Goal: Ask a question

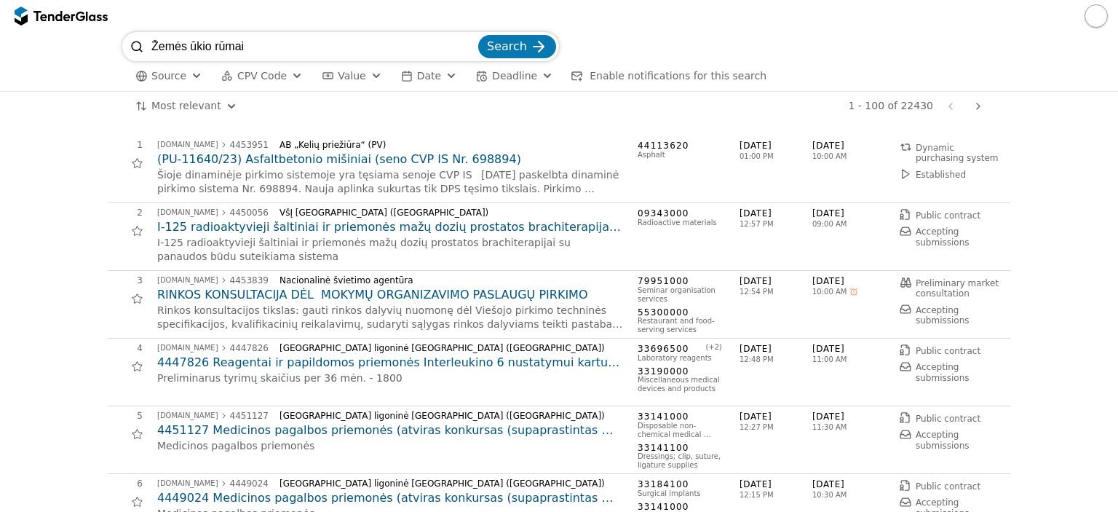
type input "Žemės ūkio rūmai"
click at [478, 35] on button "Search" at bounding box center [517, 46] width 78 height 23
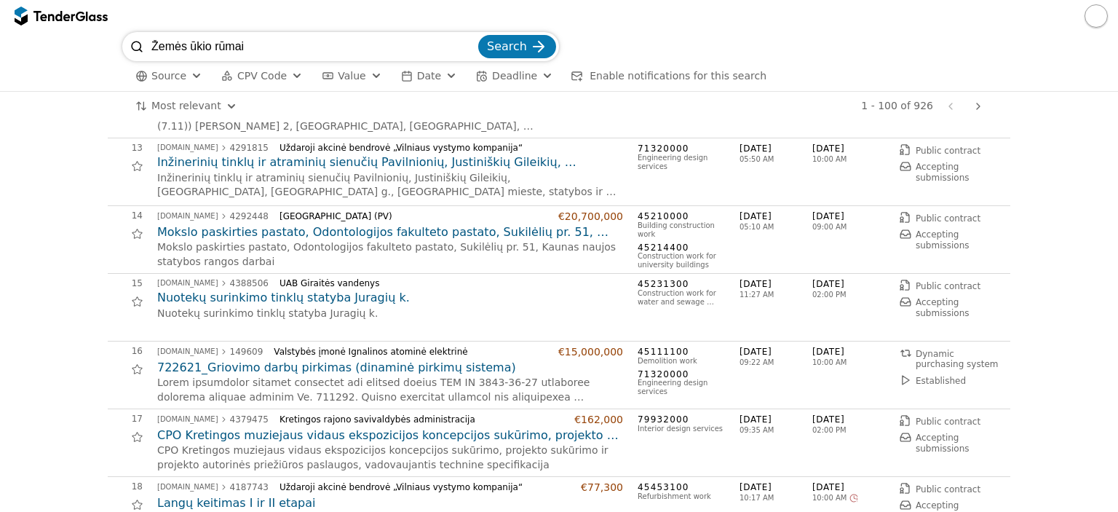
scroll to position [946, 0]
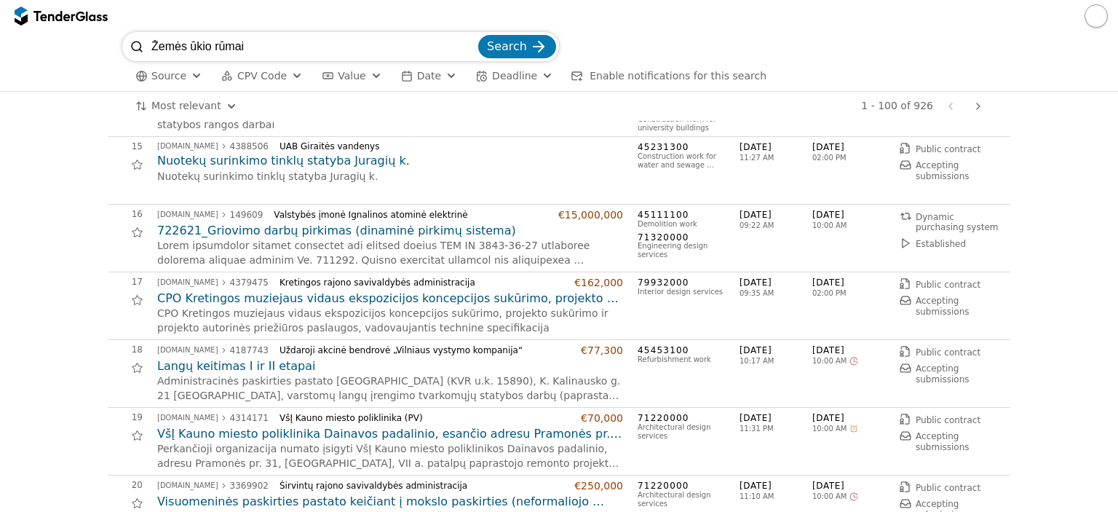
drag, startPoint x: 297, startPoint y: 48, endPoint x: 0, endPoint y: 18, distance: 298.5
click at [0, 18] on div "Žemės ūkio rūmai Search Source CPV Code Type Buyer Value Date Deadline Enable n…" at bounding box center [559, 256] width 1118 height 512
type input "žvejų rūmai"
click at [478, 35] on button "Search" at bounding box center [517, 46] width 78 height 23
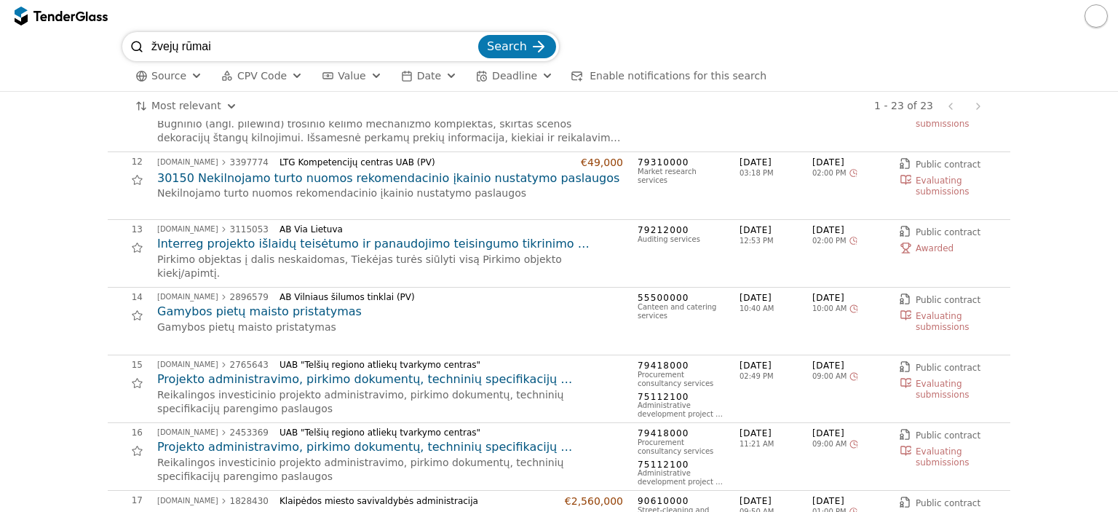
scroll to position [873, 0]
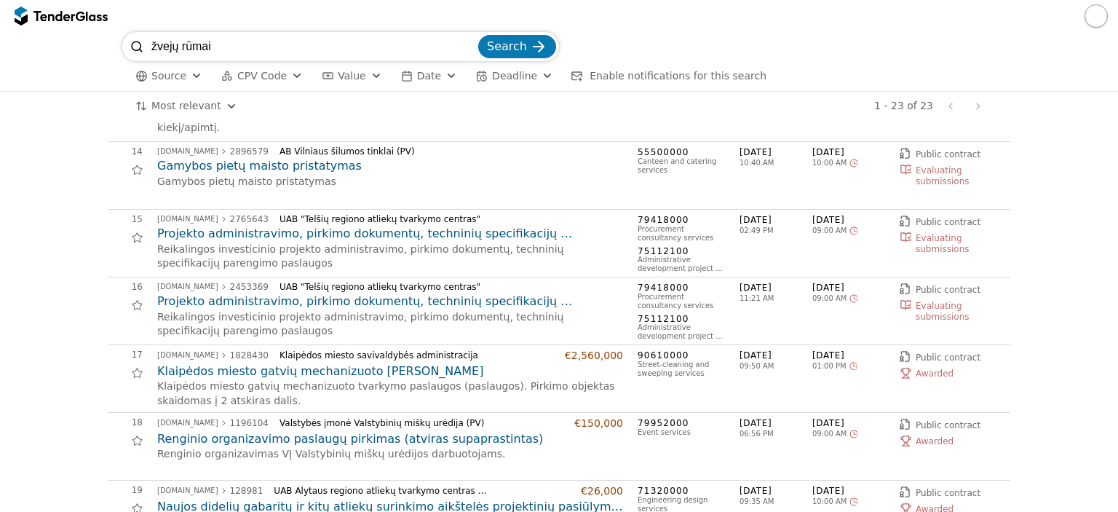
click at [314, 436] on h2 "Renginio organizavimo paslaugų pirkimas (atviras supaprastintas)" at bounding box center [390, 439] width 466 height 16
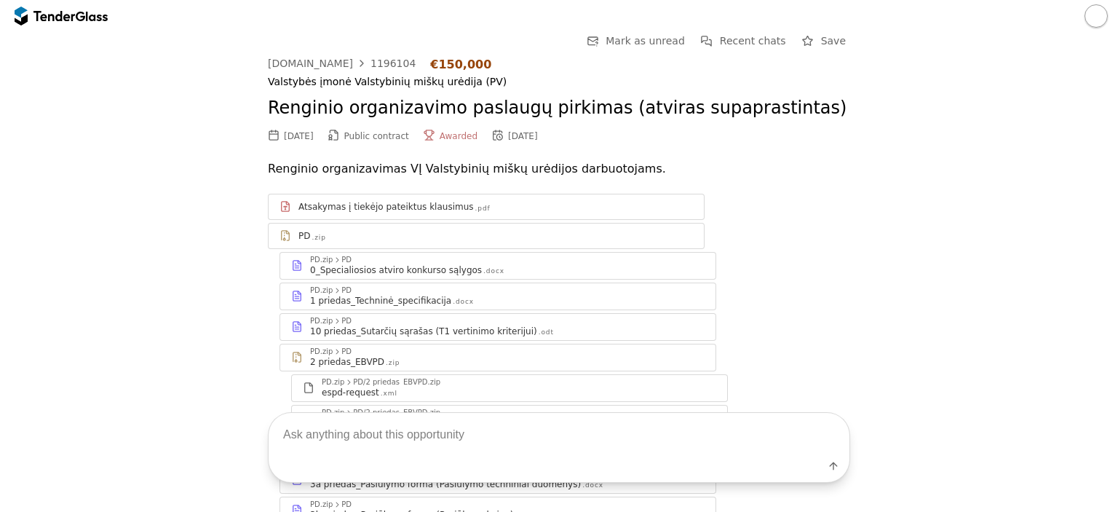
click at [384, 456] on div "Label" at bounding box center [559, 469] width 581 height 26
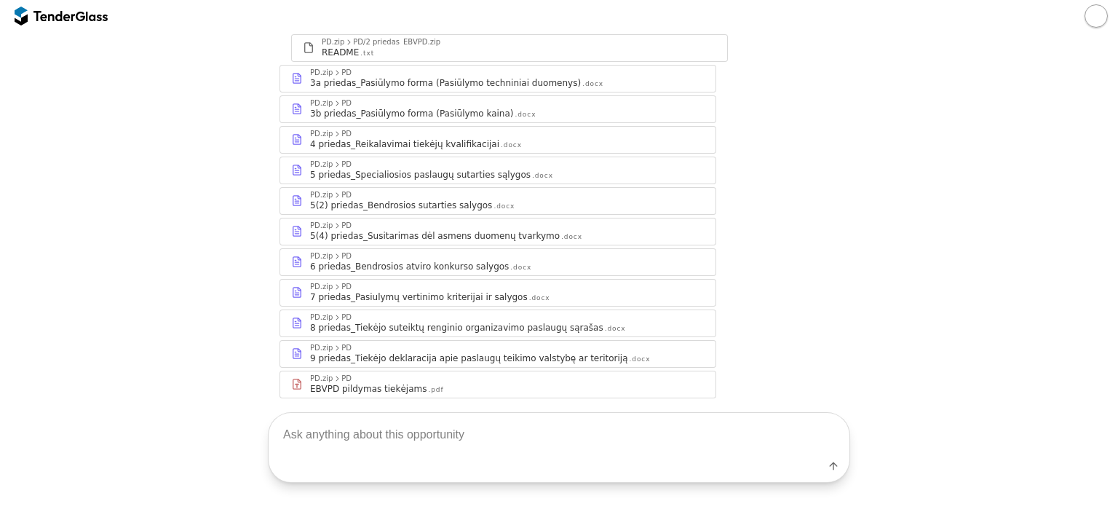
scroll to position [419, 0]
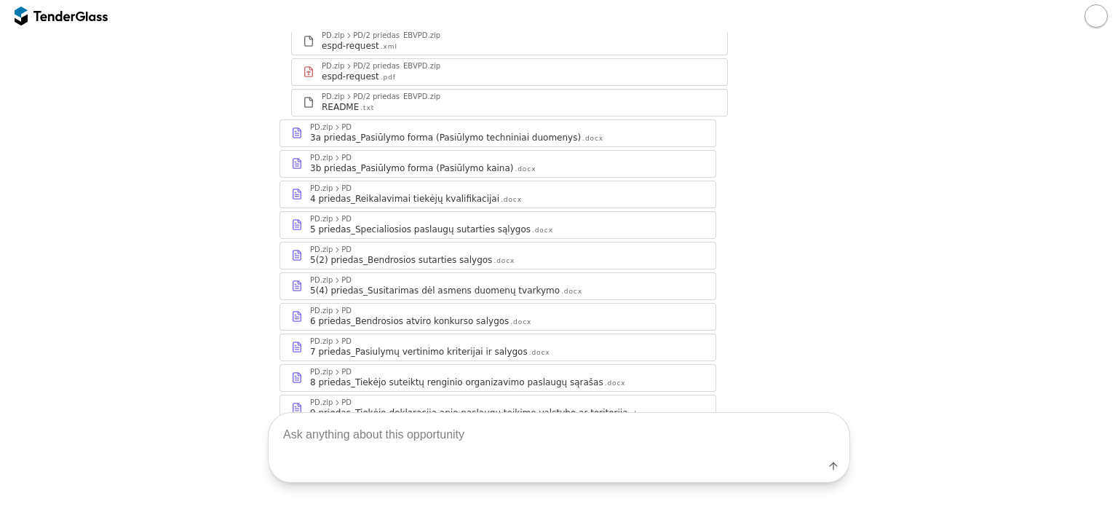
click at [402, 422] on textarea at bounding box center [559, 434] width 581 height 43
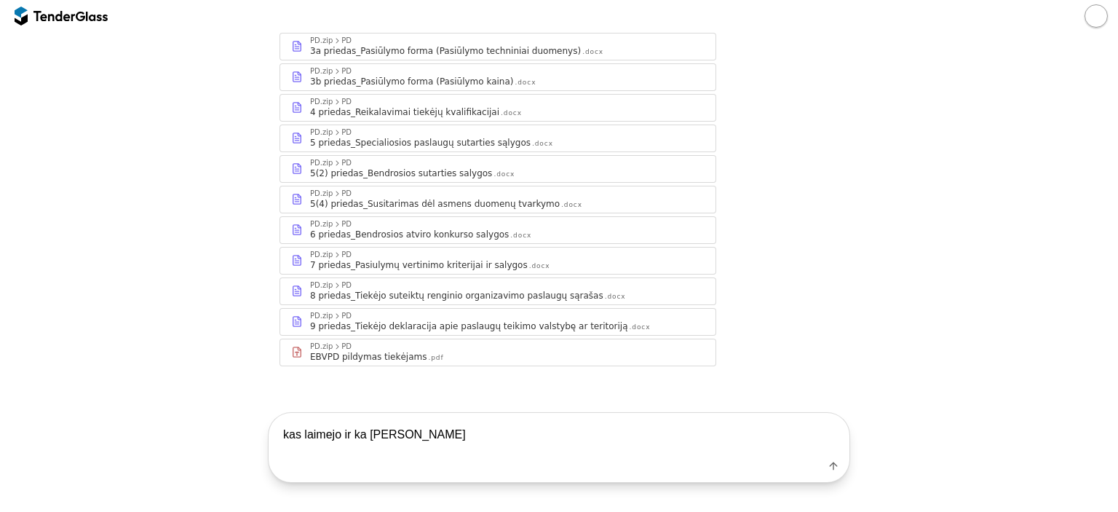
type textarea "kas laimejo ir ka pirko dalim pavardink"
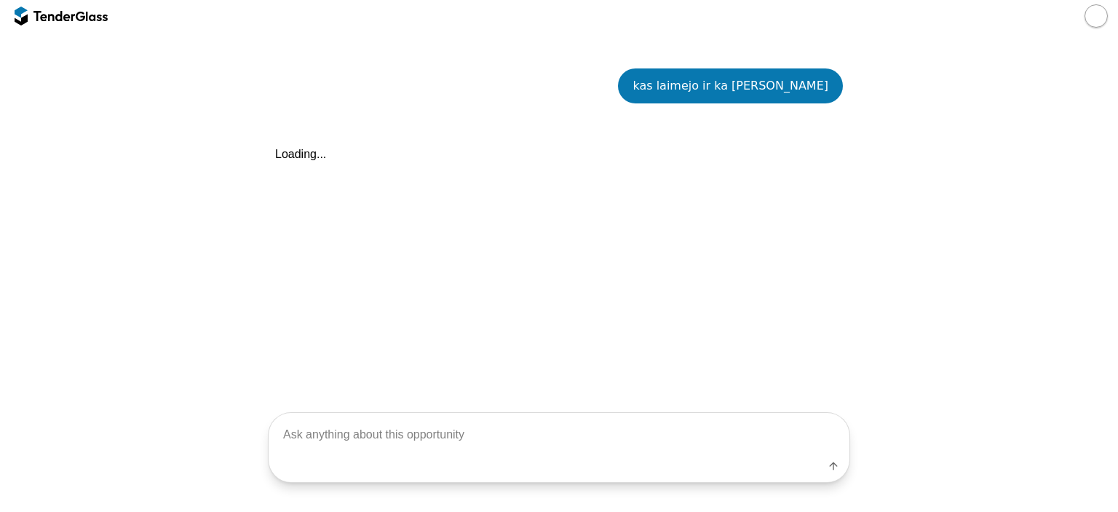
scroll to position [781, 0]
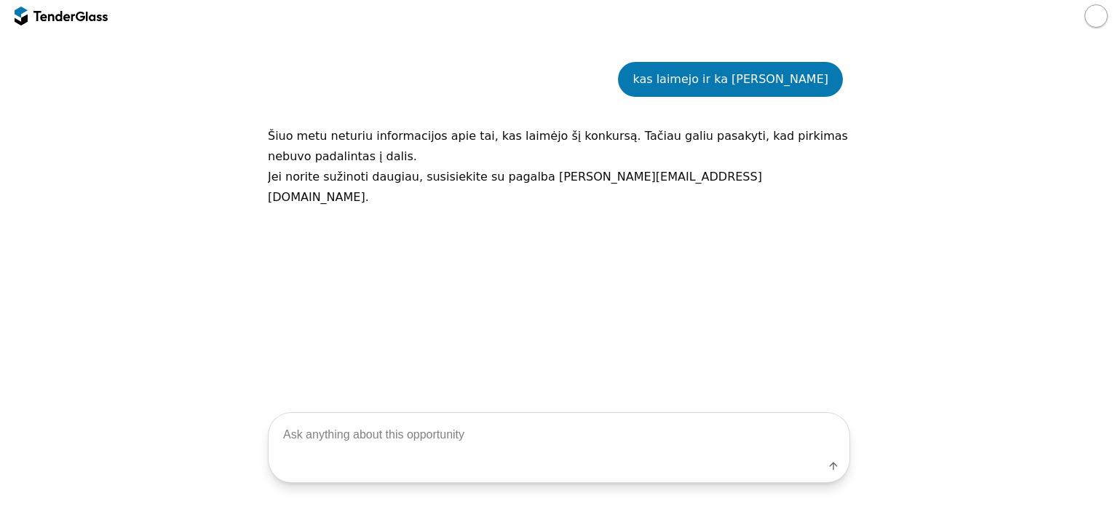
scroll to position [417, 0]
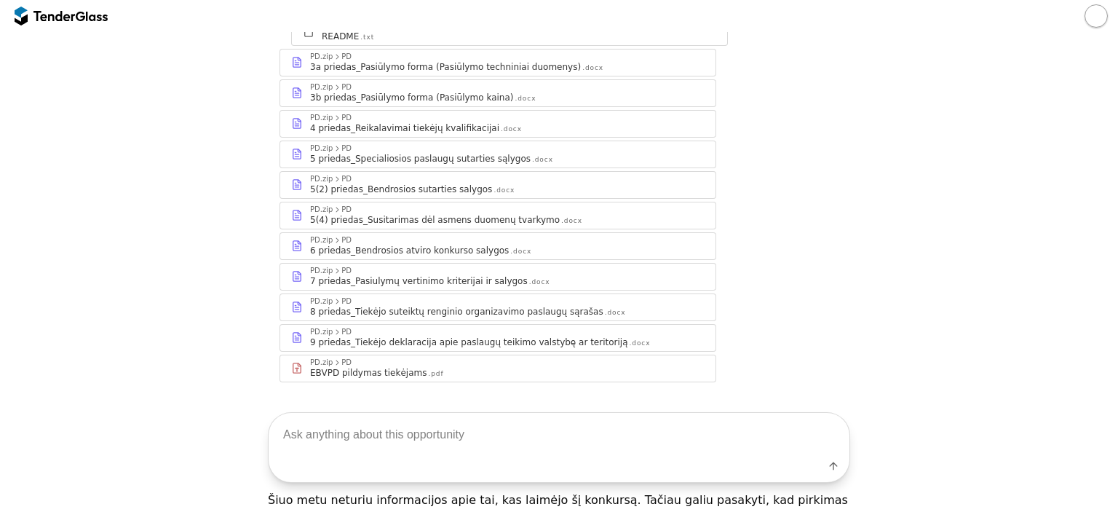
click at [432, 443] on textarea at bounding box center [559, 434] width 581 height 43
type textarea "kokias paslaugas pirko"
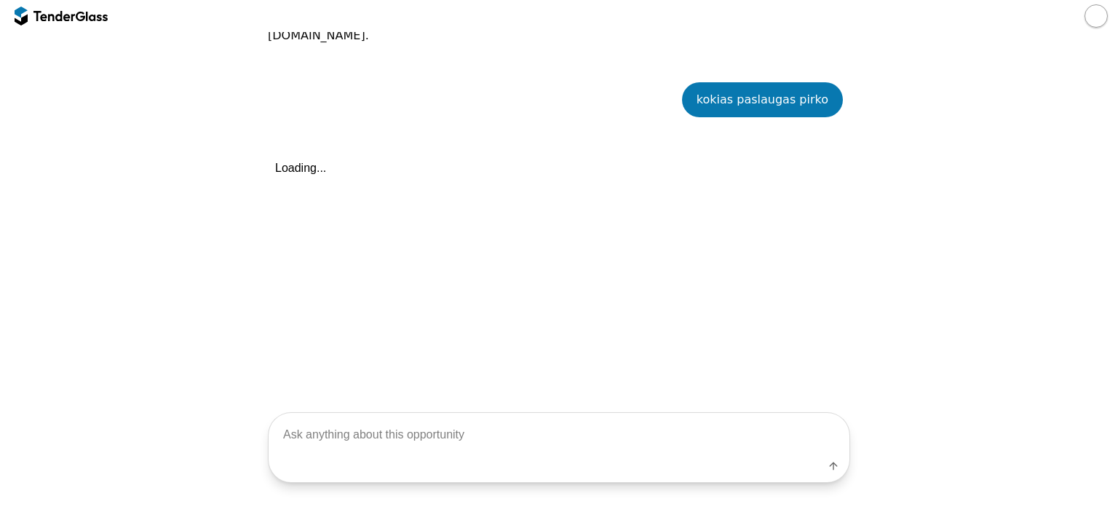
scroll to position [943, 0]
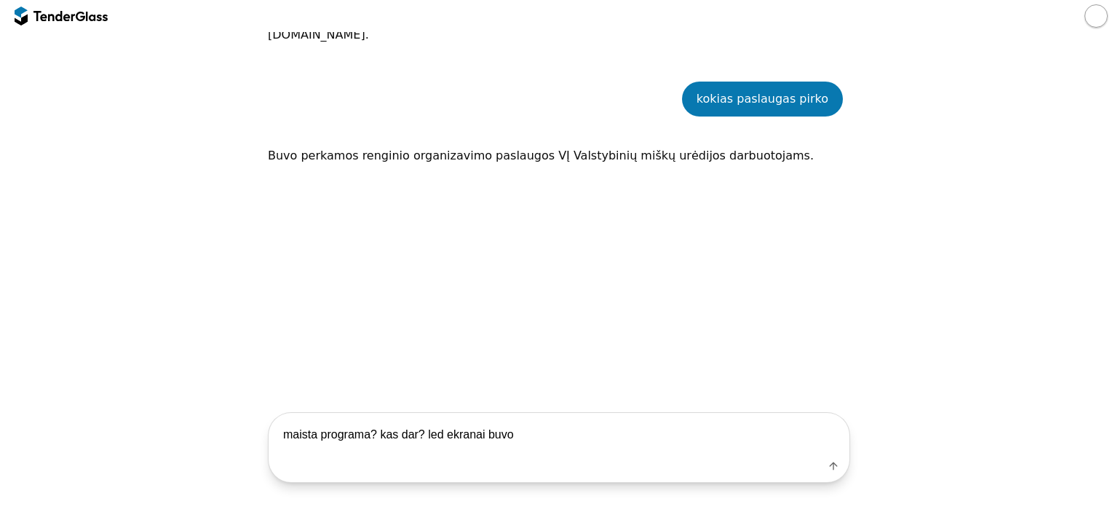
type textarea "maista programa? kas dar? led ekranai buvo?"
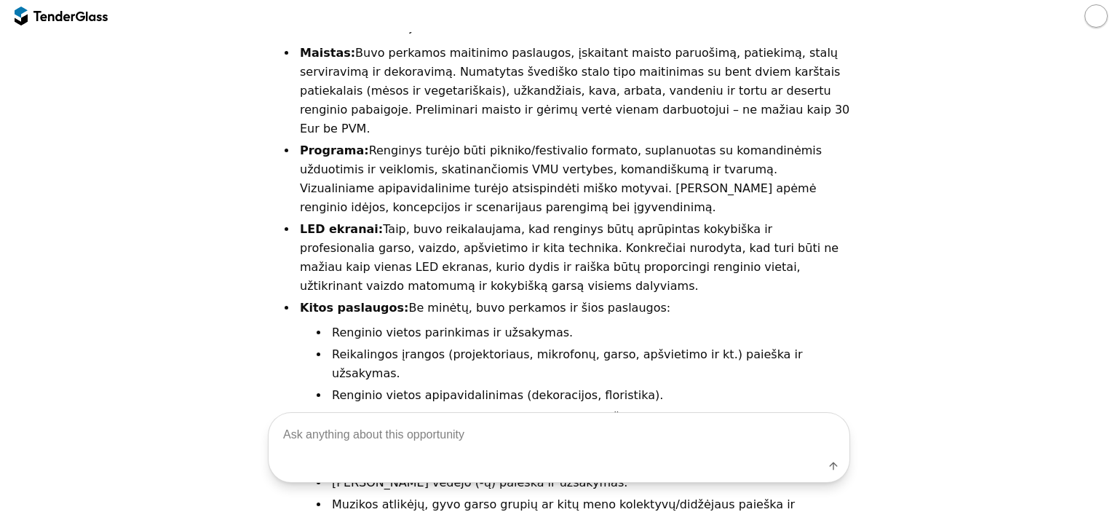
scroll to position [1282, 0]
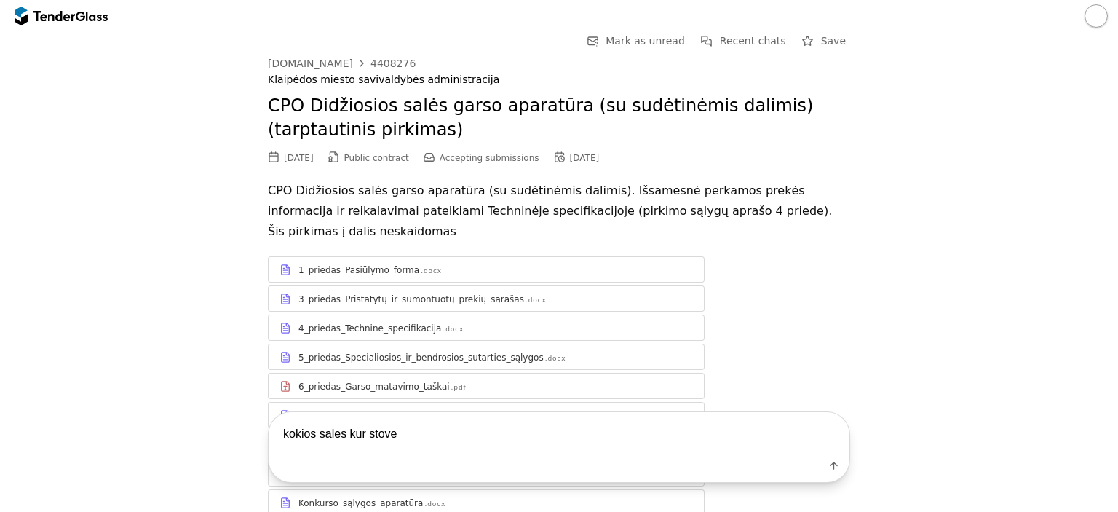
type textarea "kokios sales kur stoves"
click at [461, 430] on textarea at bounding box center [559, 434] width 581 height 43
type textarea "kokia suma"
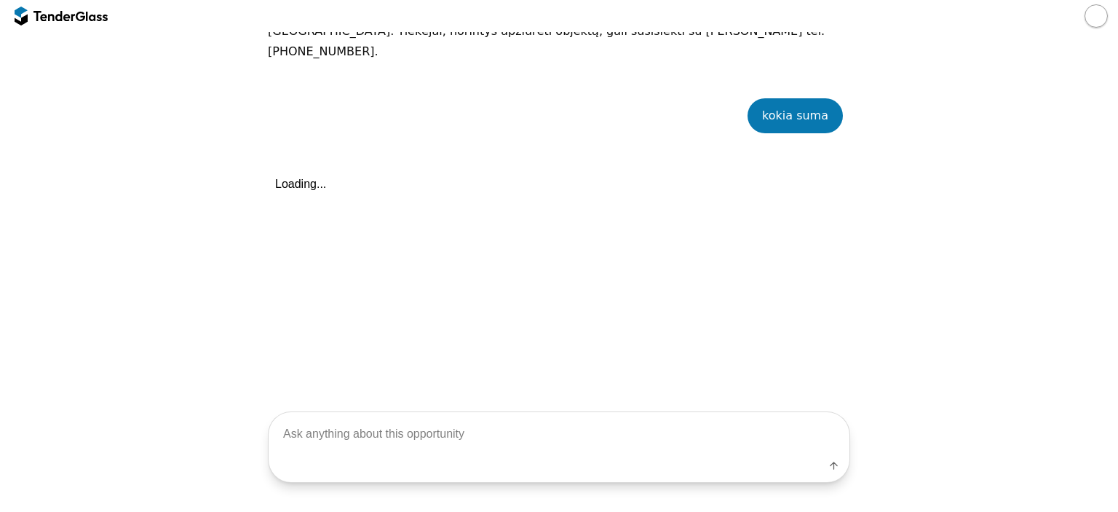
scroll to position [742, 0]
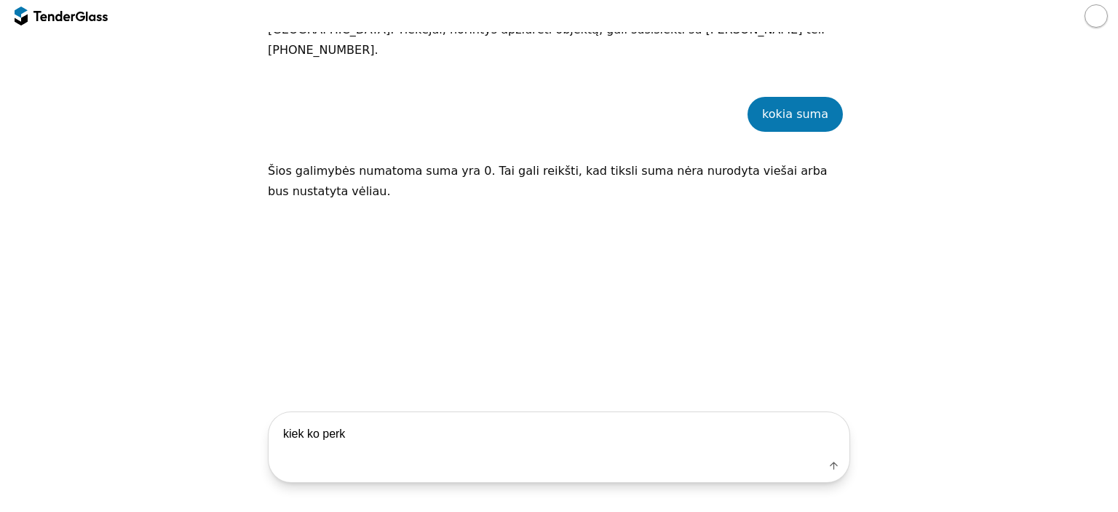
type textarea "kiek ko perka"
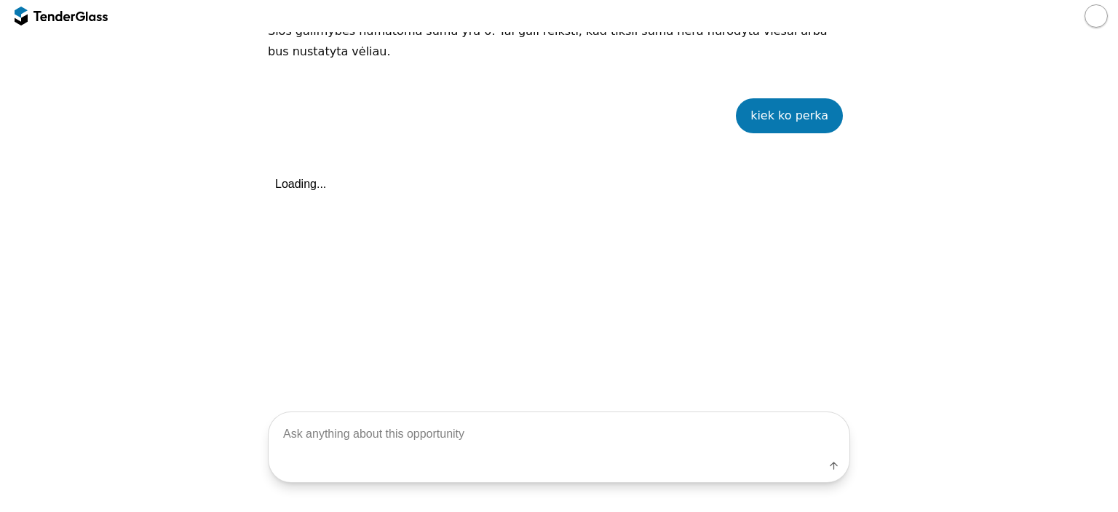
scroll to position [883, 0]
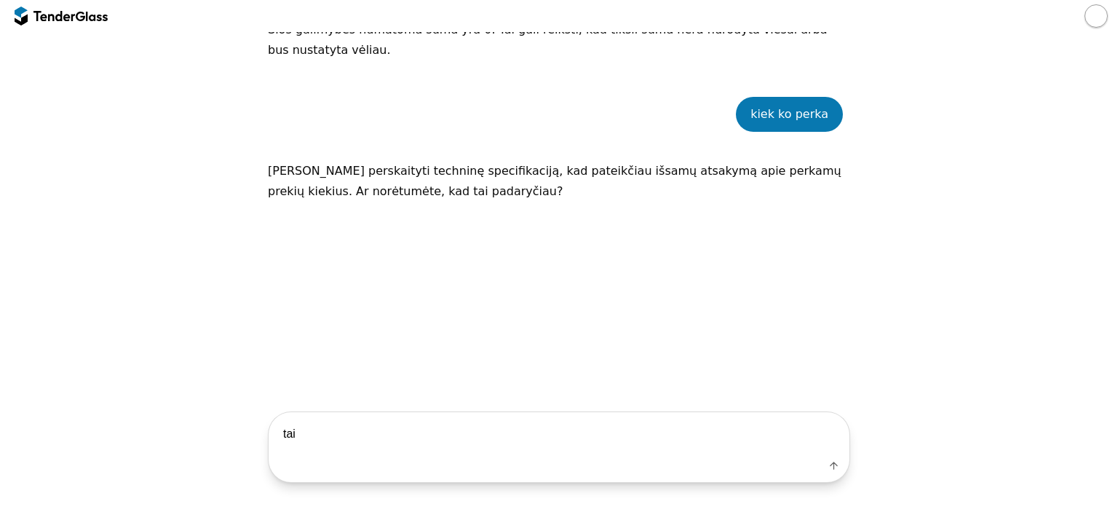
type textarea "taip"
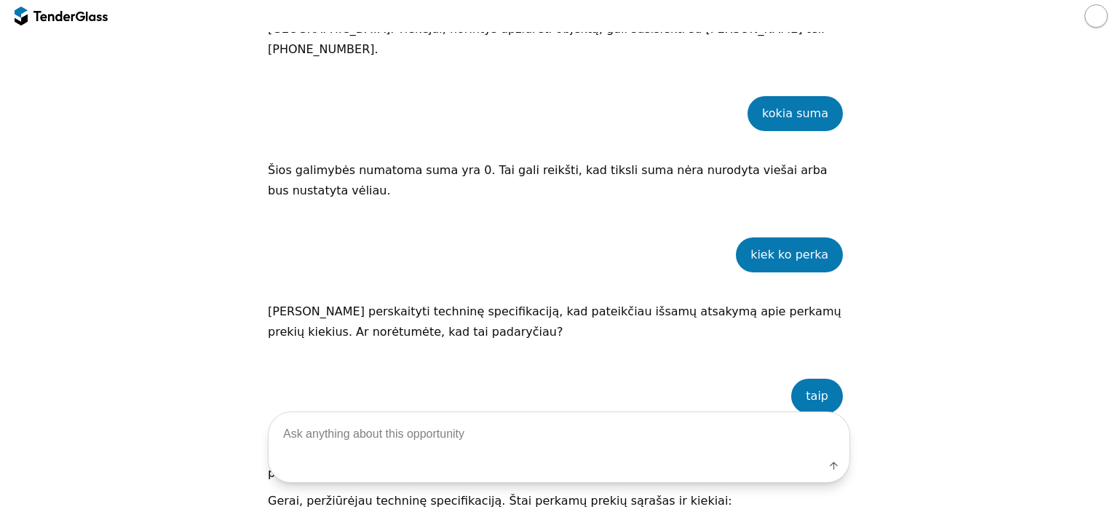
scroll to position [489, 0]
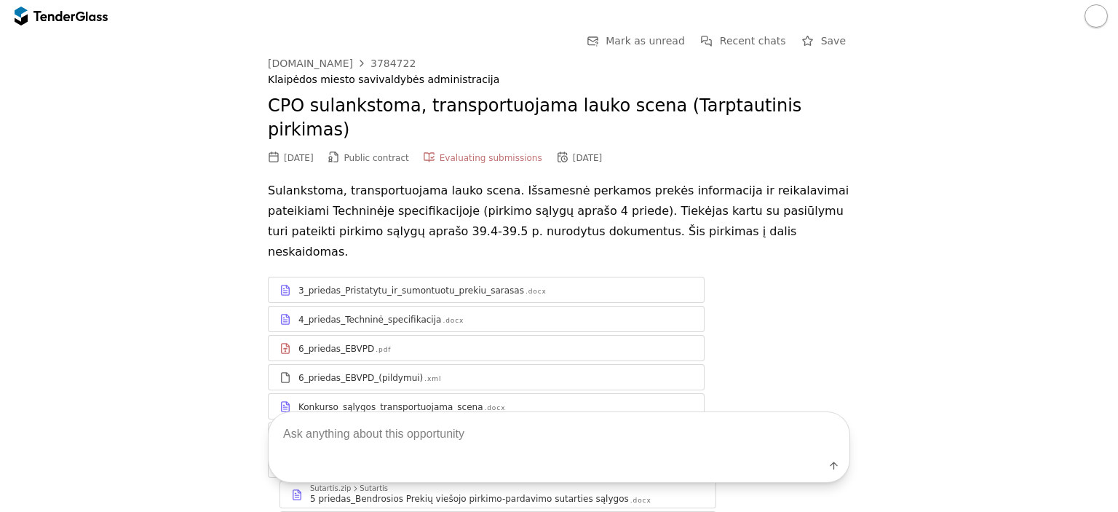
click at [481, 451] on textarea at bounding box center [559, 434] width 581 height 43
type textarea "kas laimejo"
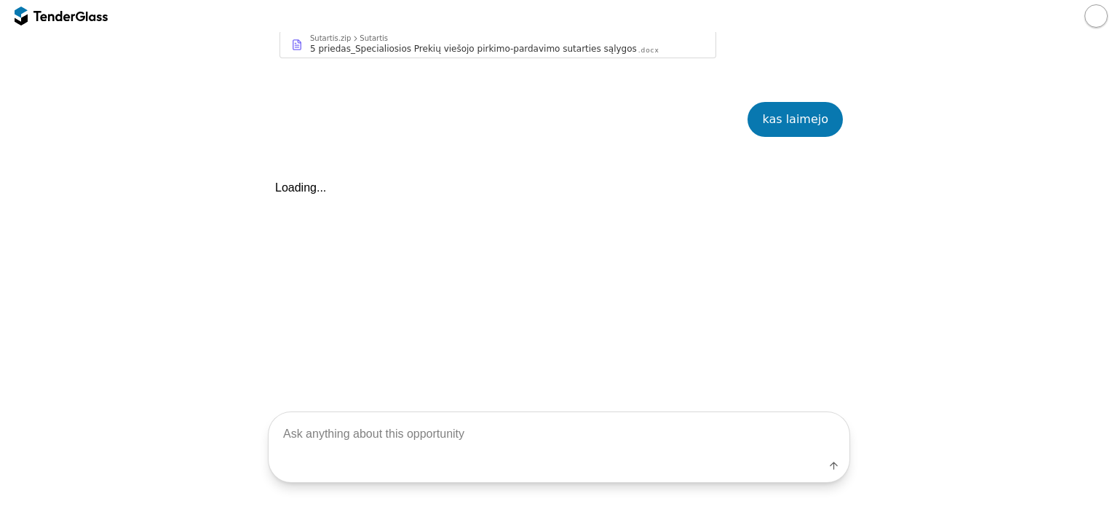
scroll to position [480, 0]
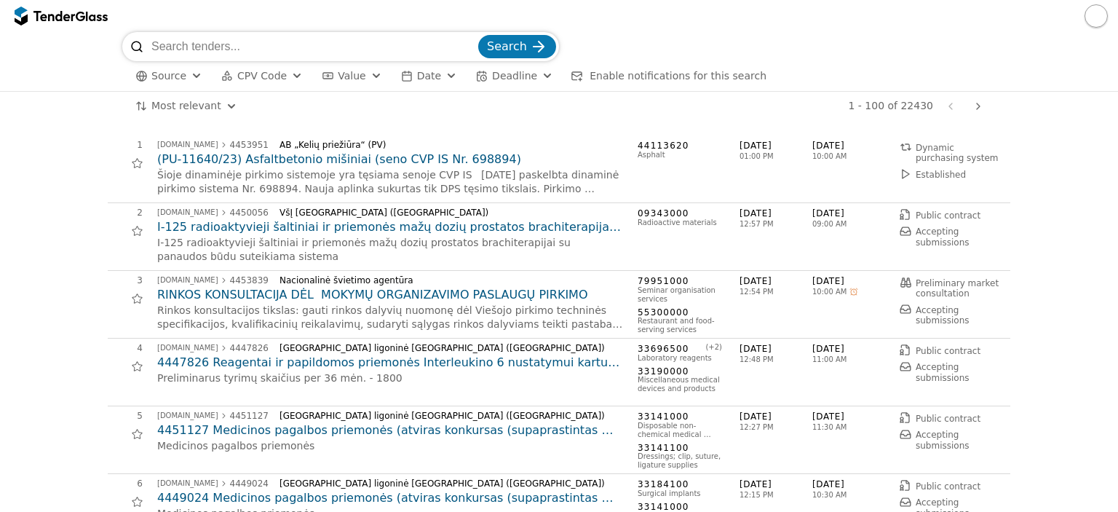
click at [162, 47] on input "search" at bounding box center [313, 46] width 324 height 29
type input "led ekranu nuoma"
click at [478, 35] on button "Search" at bounding box center [517, 46] width 78 height 23
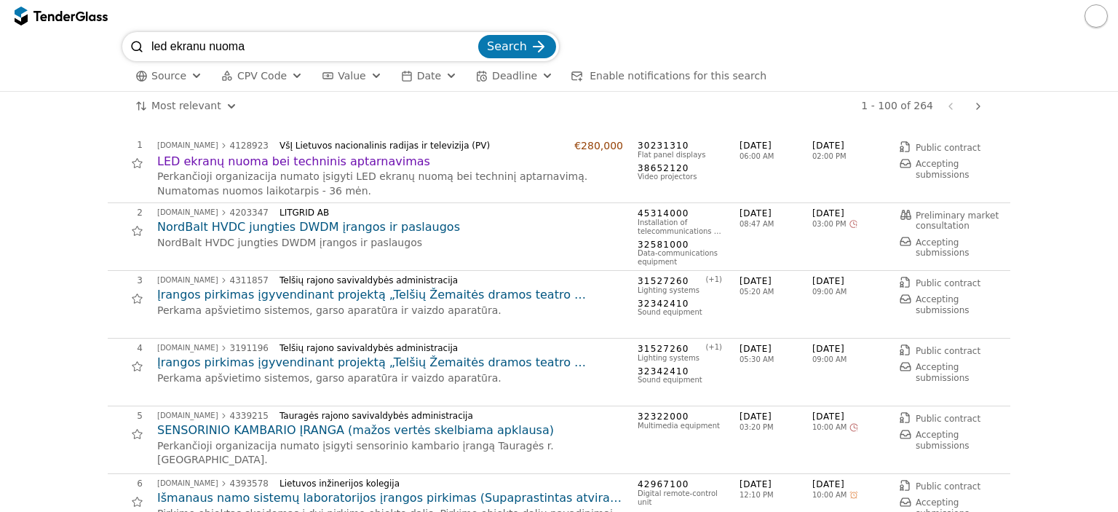
drag, startPoint x: 298, startPoint y: 48, endPoint x: 119, endPoint y: 51, distance: 178.3
click at [119, 51] on div "led ekranu nuoma Search Source CPV Code Type Buyer Value Date Deadline Enable n…" at bounding box center [558, 61] width 1103 height 59
type input "renginiu organizavim"
click at [478, 35] on button "Search" at bounding box center [517, 46] width 78 height 23
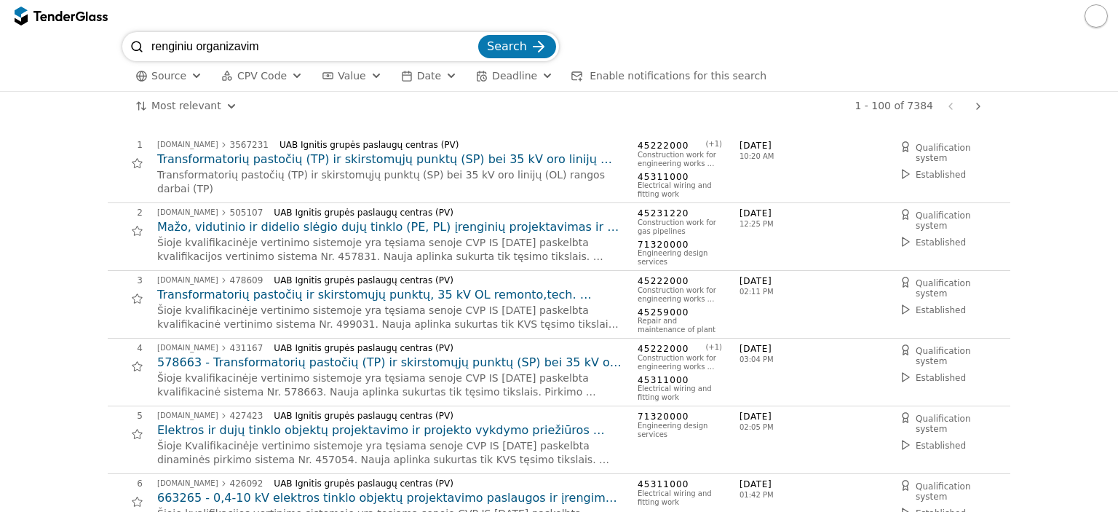
click at [279, 55] on input "renginiu organizavim" at bounding box center [313, 46] width 324 height 29
type input "renginiu organizavimo paslaugos"
click at [496, 42] on span "Search" at bounding box center [507, 46] width 40 height 14
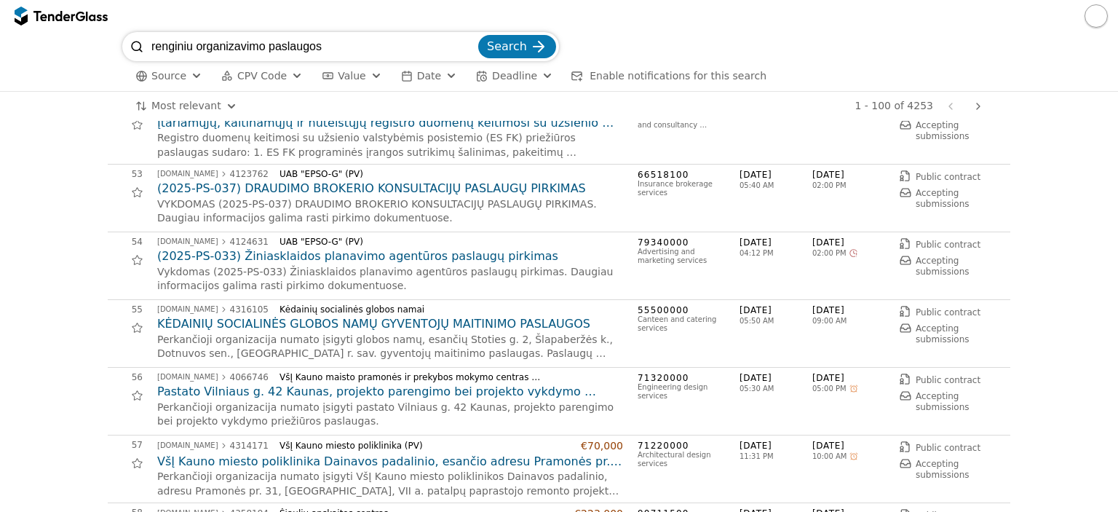
scroll to position [3494, 0]
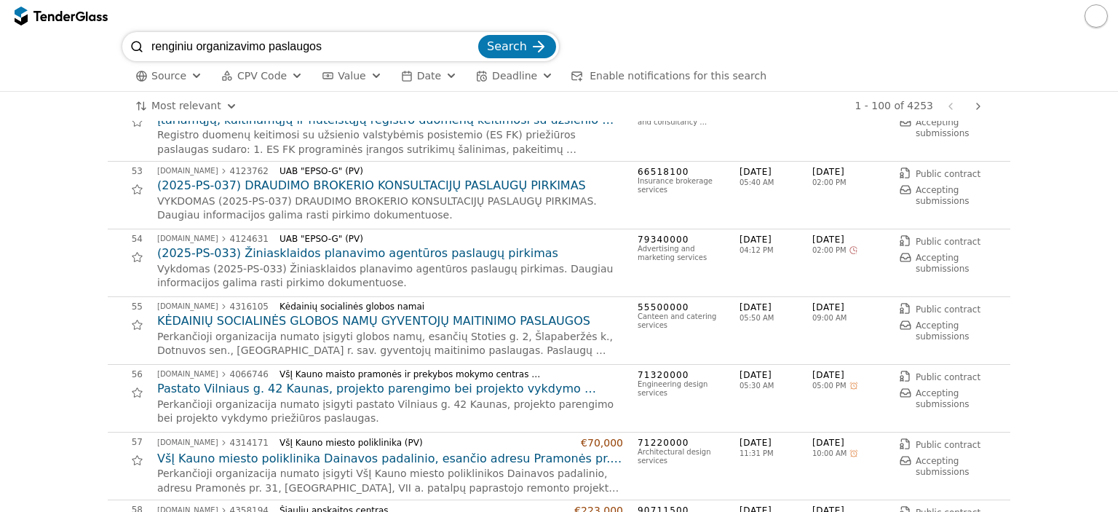
drag, startPoint x: 346, startPoint y: 49, endPoint x: 52, endPoint y: 37, distance: 294.3
click at [52, 37] on div "renginiu organizavimo paslaugos Search Source CPV Code Type Buyer Value Date De…" at bounding box center [558, 61] width 1103 height 59
type input "tiesioginė transliacija"
click at [478, 35] on button "Search" at bounding box center [517, 46] width 78 height 23
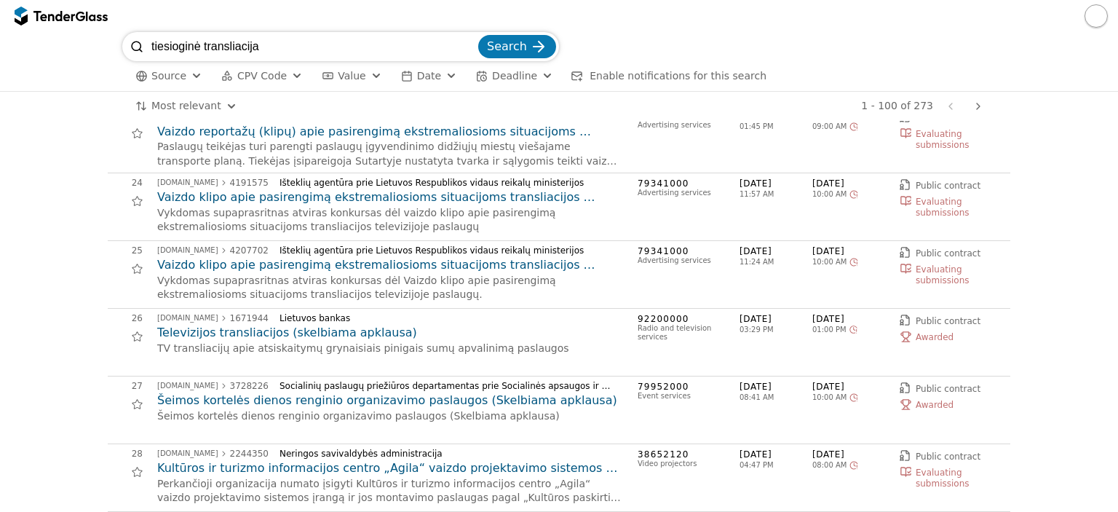
scroll to position [1528, 0]
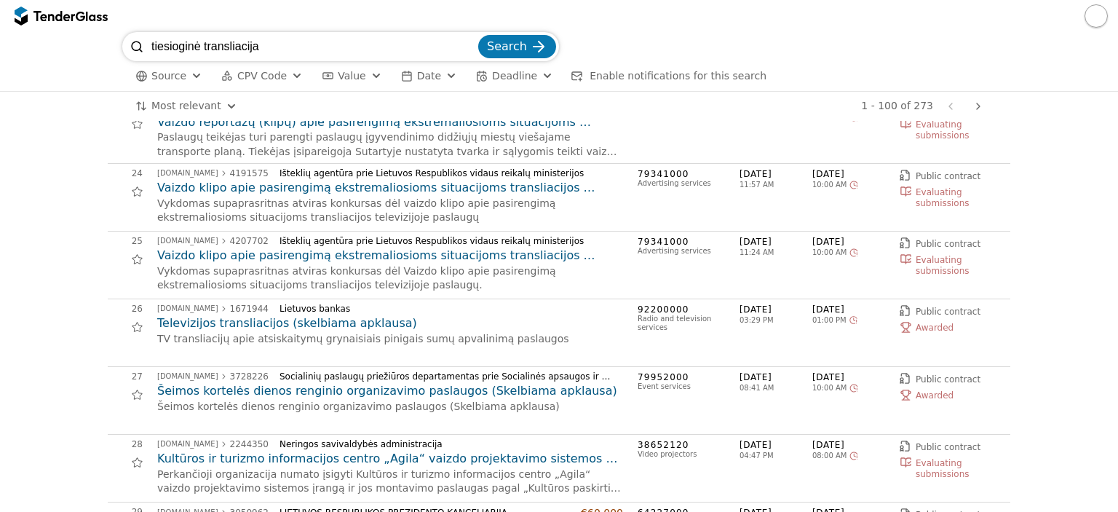
click at [404, 387] on h2 "Šeimos kortelės dienos renginio organizavimo paslaugos (Skelbiama apklausa)" at bounding box center [390, 391] width 466 height 16
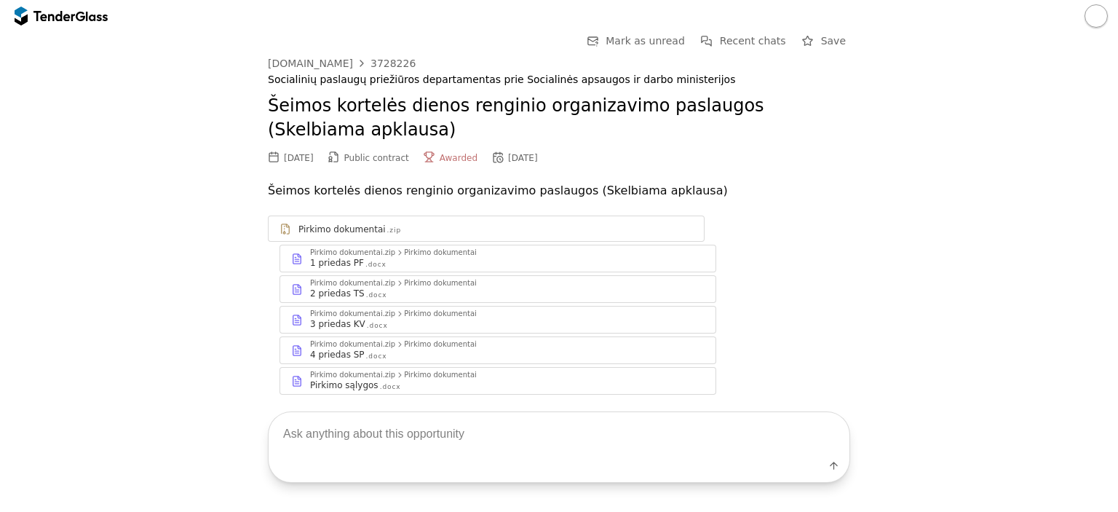
click at [378, 425] on textarea at bounding box center [559, 434] width 581 height 43
type textarea "kas laimejo"
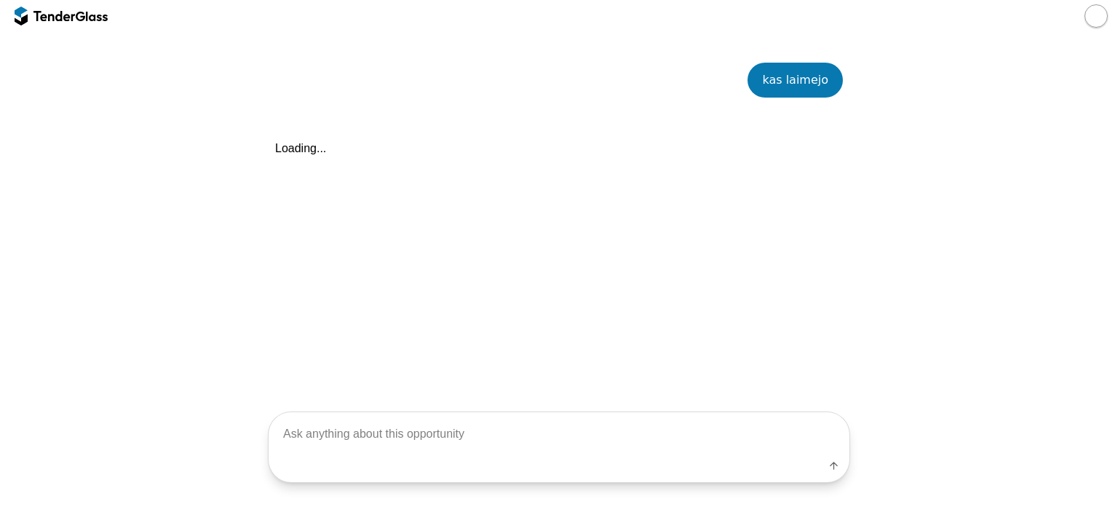
scroll to position [381, 0]
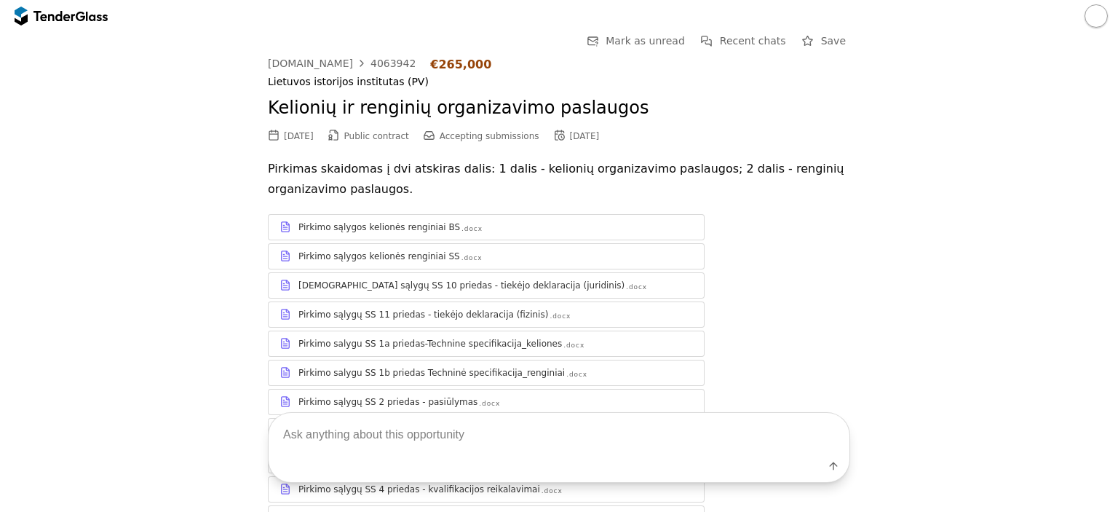
click at [437, 443] on textarea at bounding box center [559, 434] width 581 height 43
type textarea "kokius renginius perka"
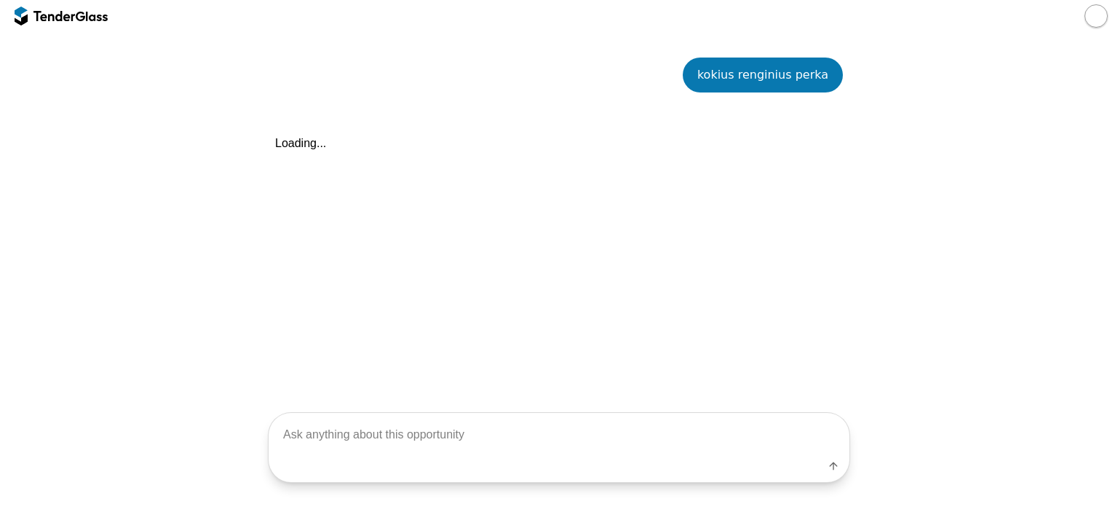
scroll to position [722, 0]
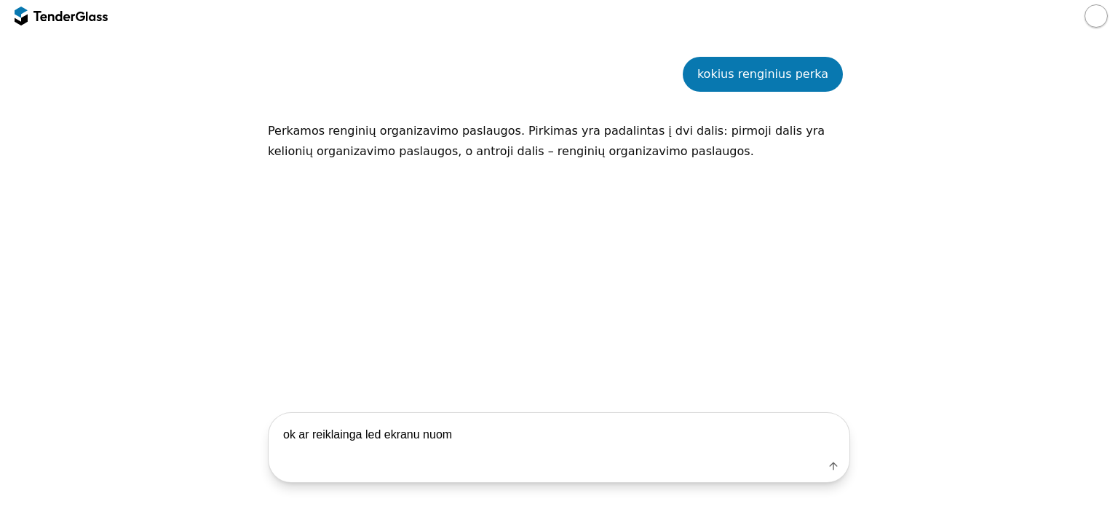
type textarea "ok ar reiklainga led ekranu nuoma"
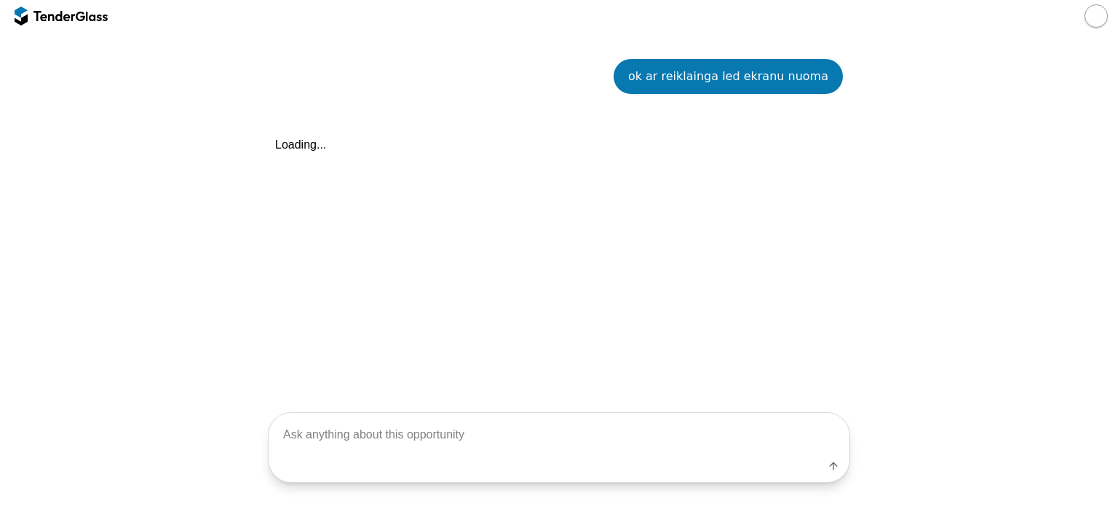
scroll to position [864, 0]
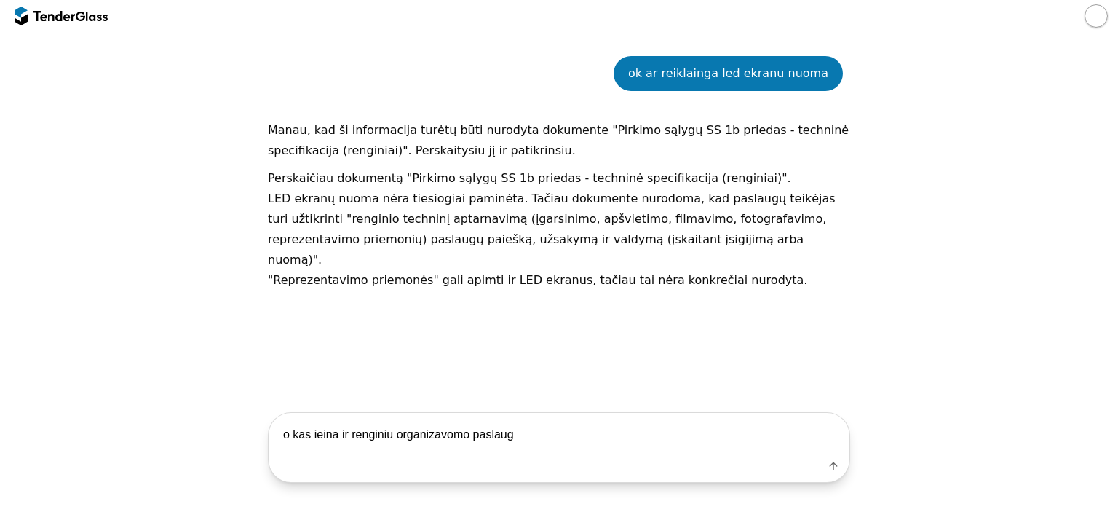
type textarea "o kas ieina ir renginiu organizavomo paslauga"
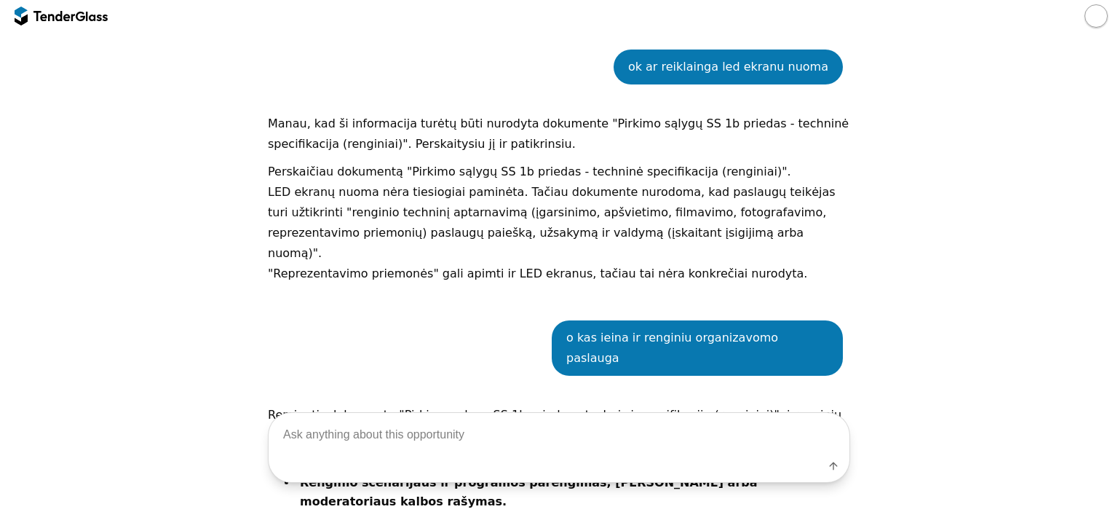
scroll to position [926, 0]
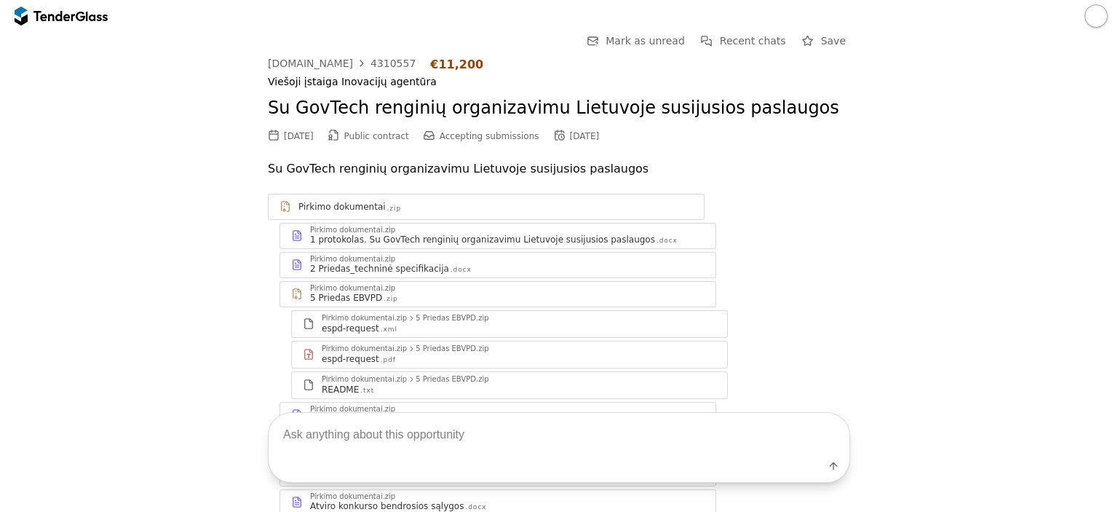
click at [454, 432] on textarea at bounding box center [559, 434] width 581 height 43
type textarea "ka perka"
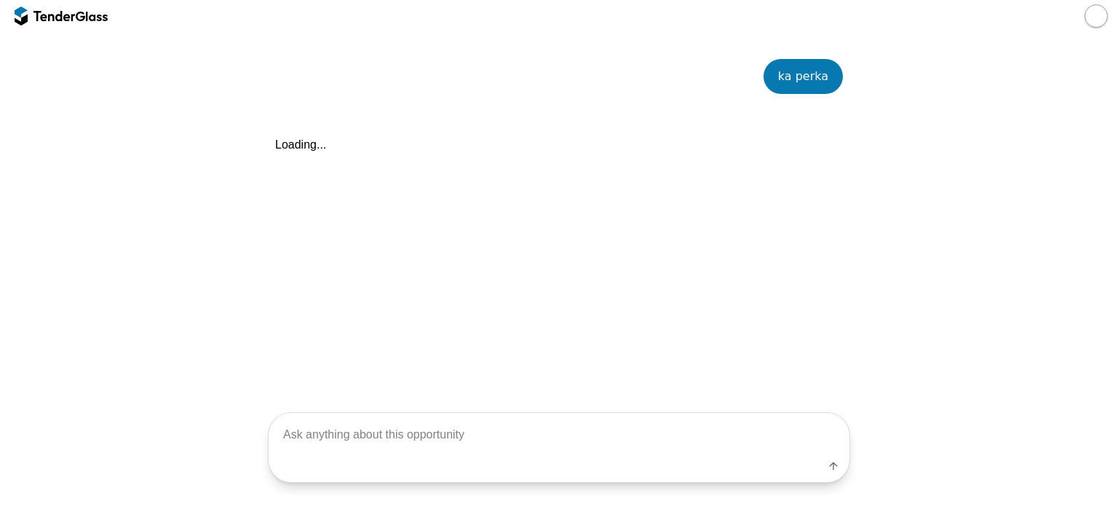
scroll to position [560, 0]
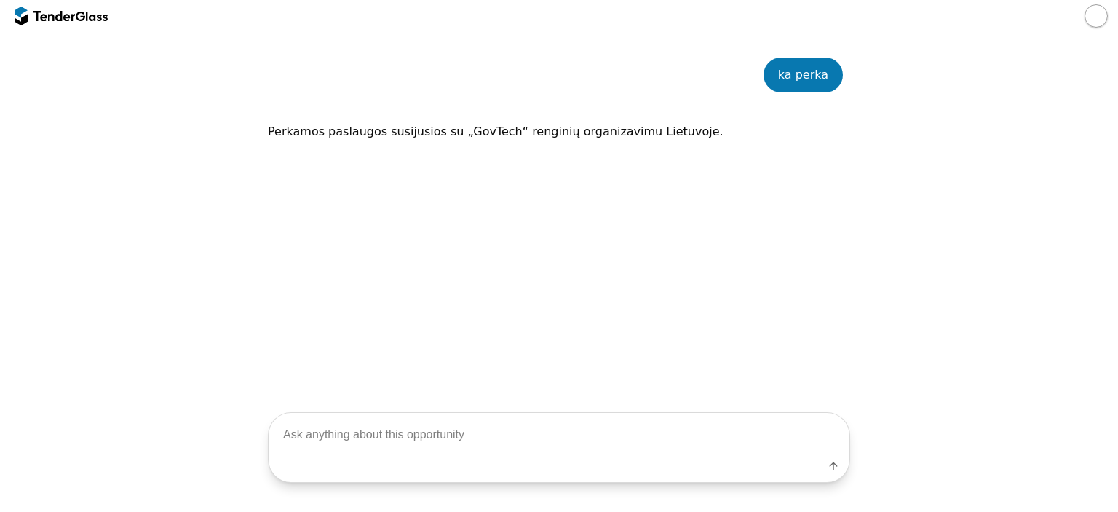
click at [507, 427] on textarea at bounding box center [559, 434] width 581 height 43
type textarea "kokias konkreciai paslaugas jie cia nori nu[irkt?"
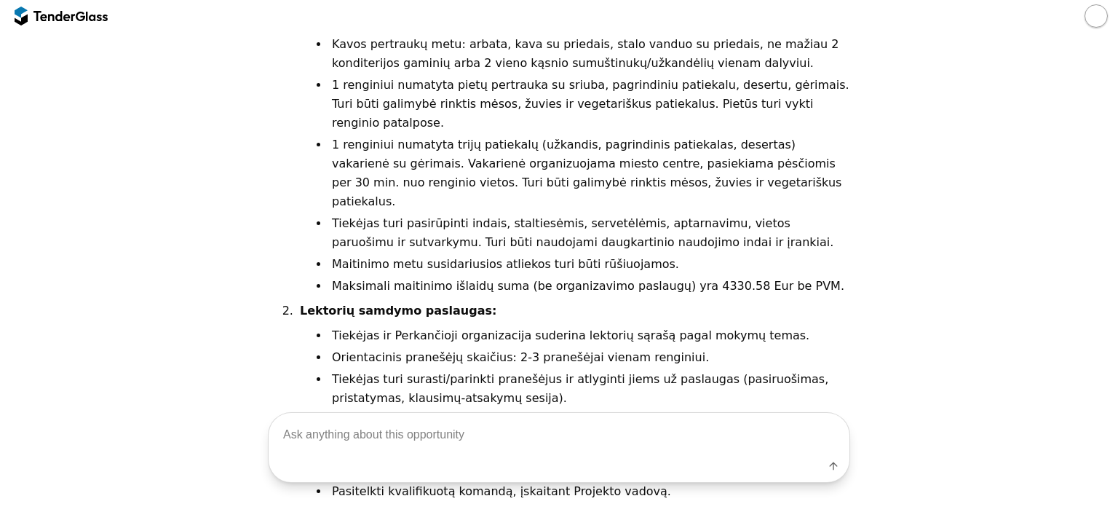
scroll to position [1112, 0]
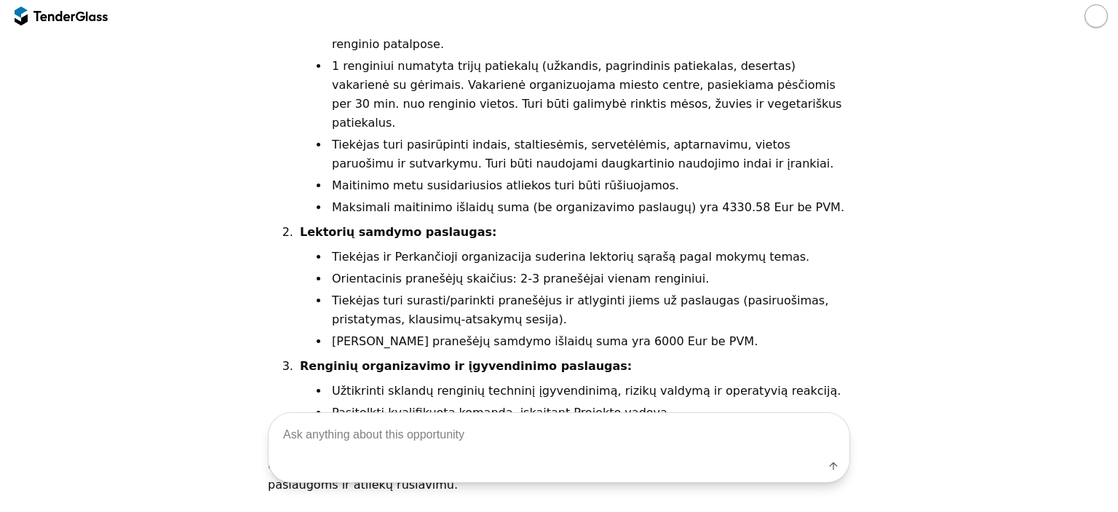
click at [448, 440] on textarea at bounding box center [559, 434] width 581 height 43
type textarea "o LED ekranu nuoma yra?"
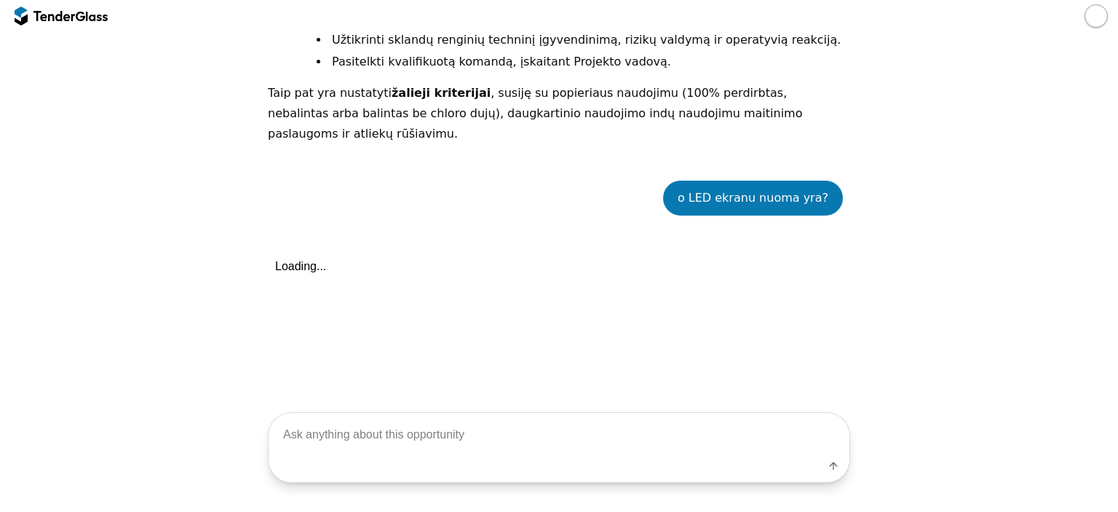
scroll to position [1468, 0]
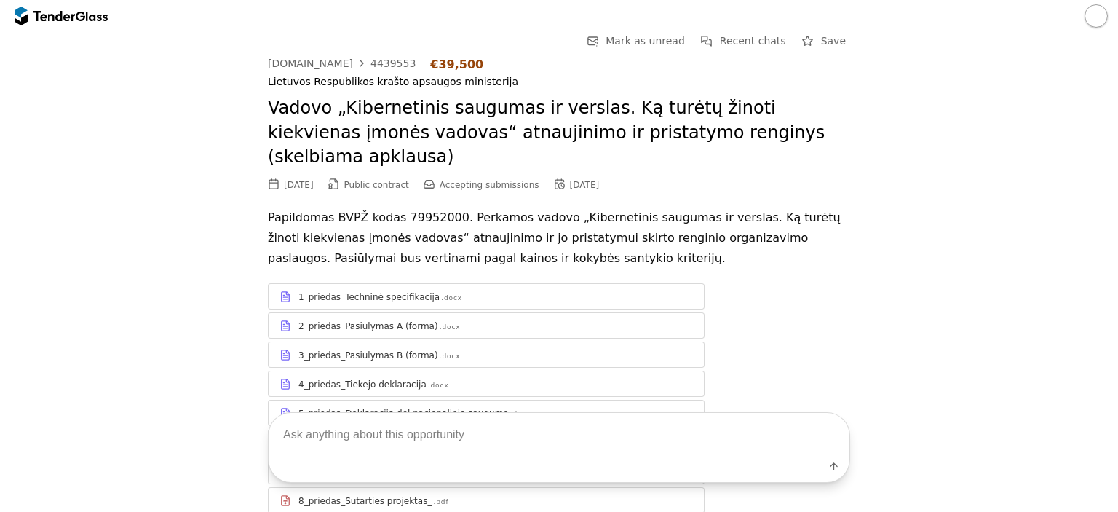
click at [483, 448] on textarea at bounding box center [559, 434] width 581 height 43
type textarea "[PERSON_NAME] perka"
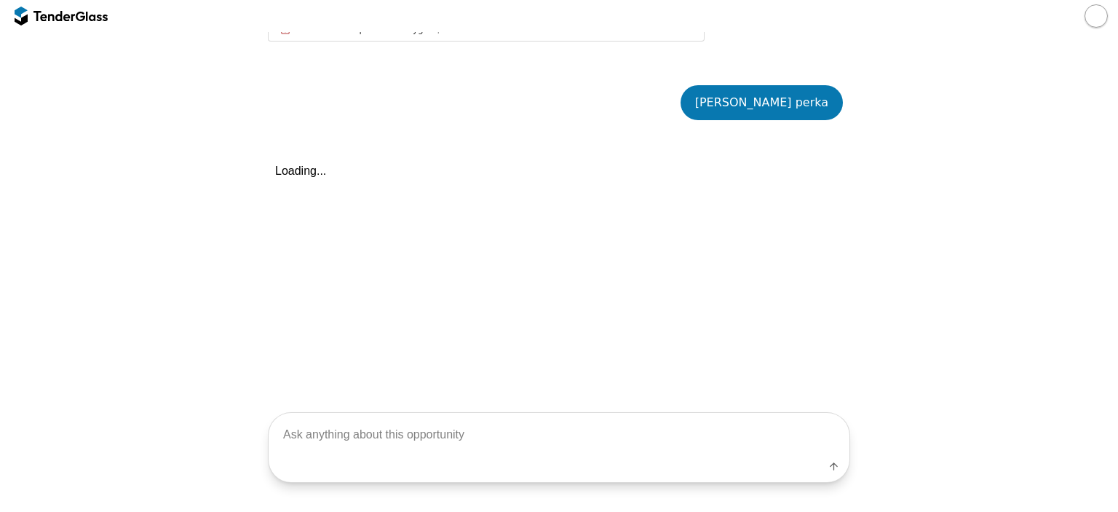
scroll to position [505, 0]
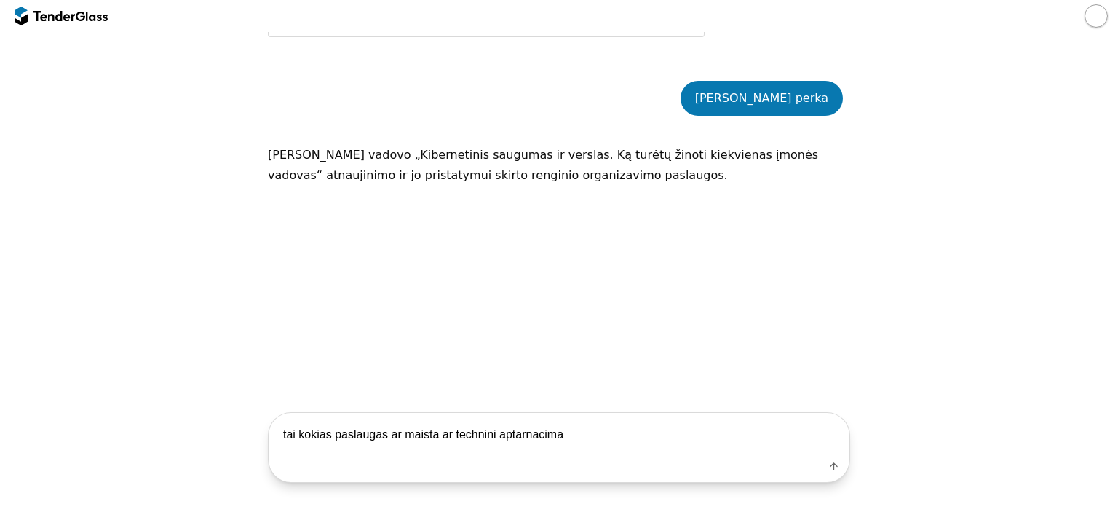
type textarea "tai kokias paslaugas ar maista ar technini aptarnacima?"
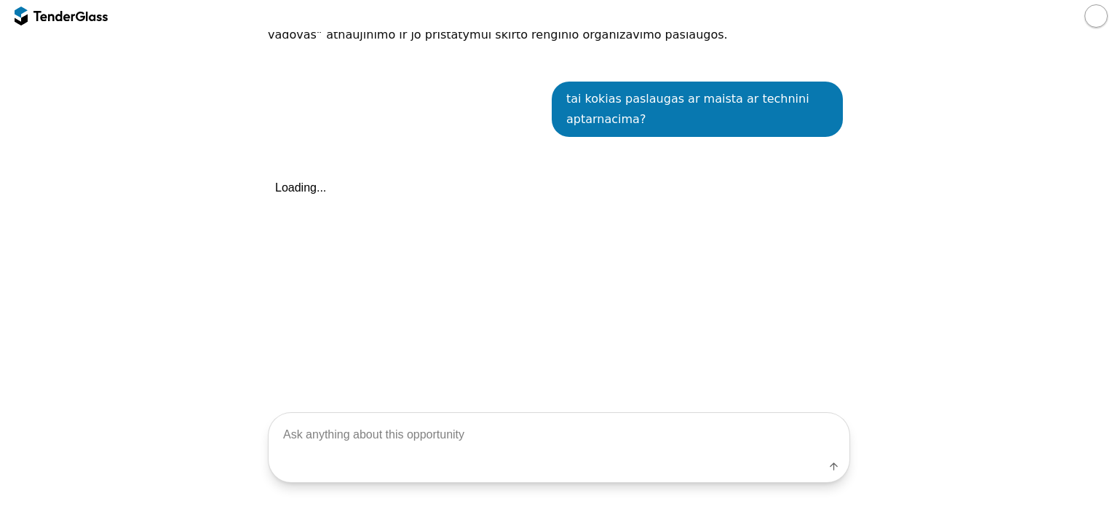
scroll to position [646, 0]
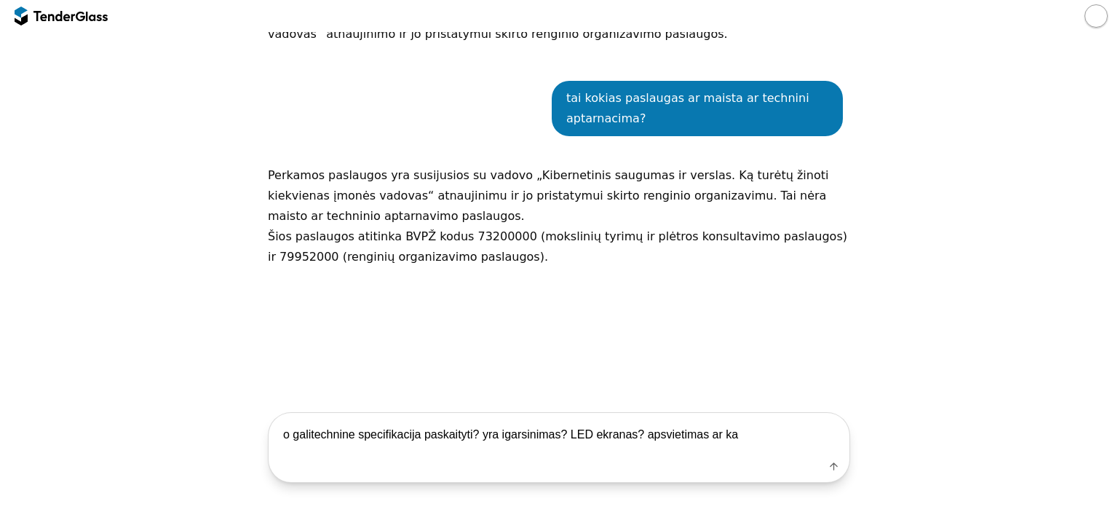
type textarea "o galitechnine specifikacija paskaityti? yra igarsinimas? LED ekranas? apsvieti…"
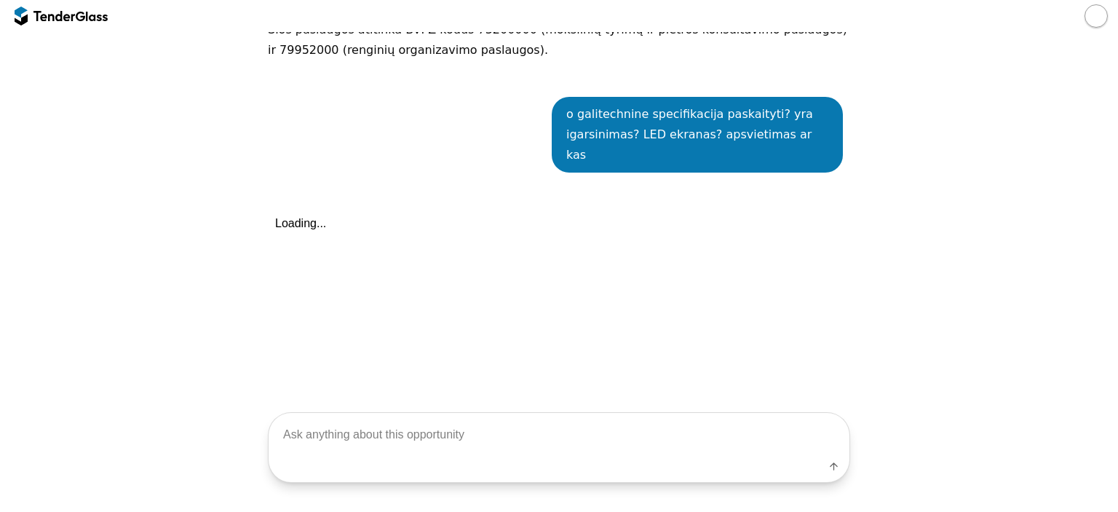
scroll to position [869, 0]
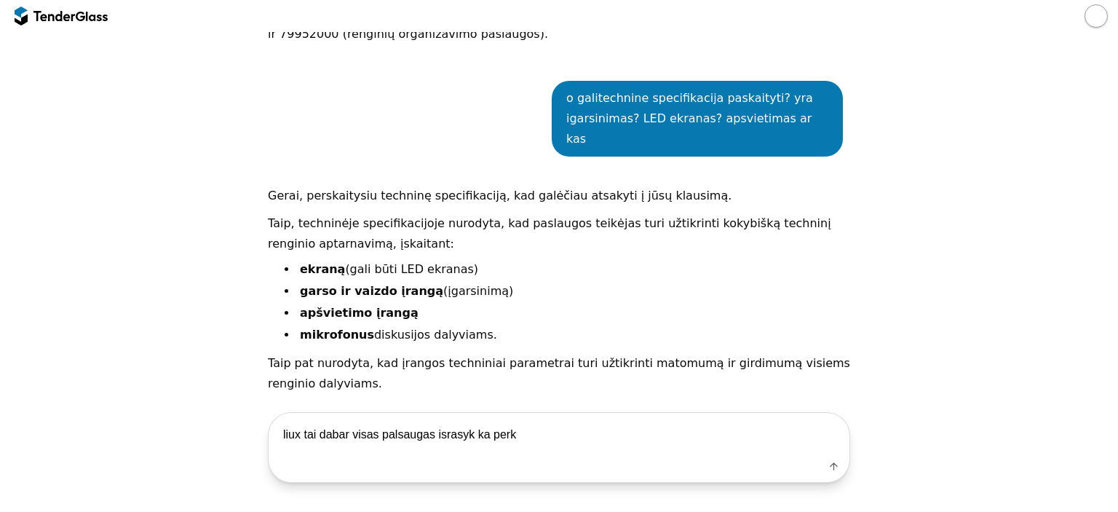
type textarea "liux tai dabar visas palsaugas israsyk ka perka"
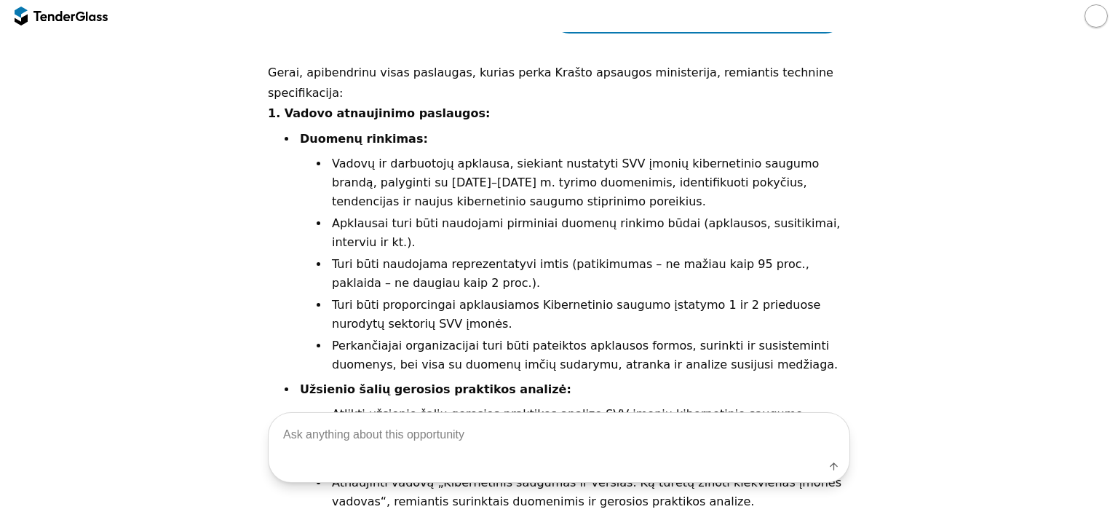
scroll to position [1248, 0]
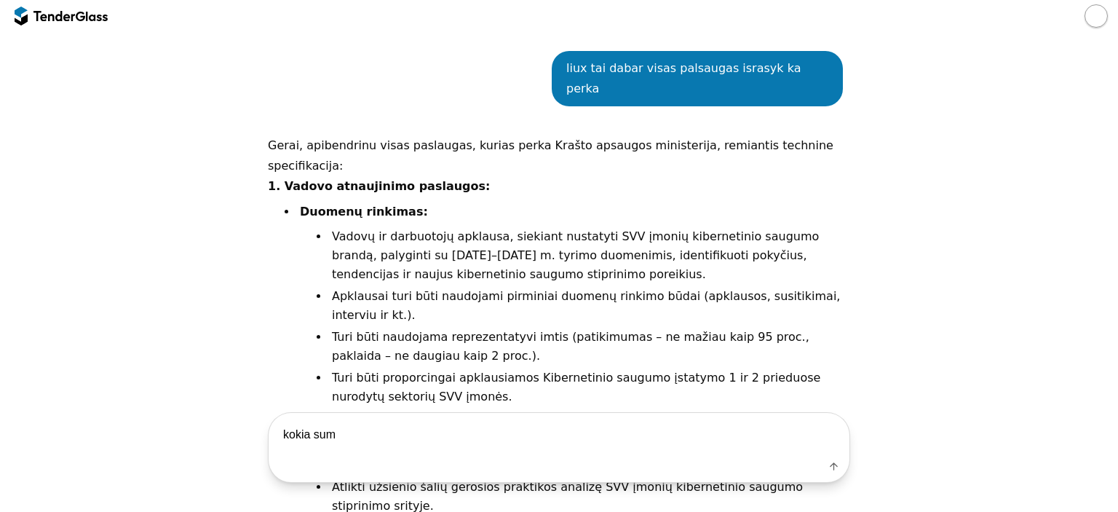
type textarea "kokia suma"
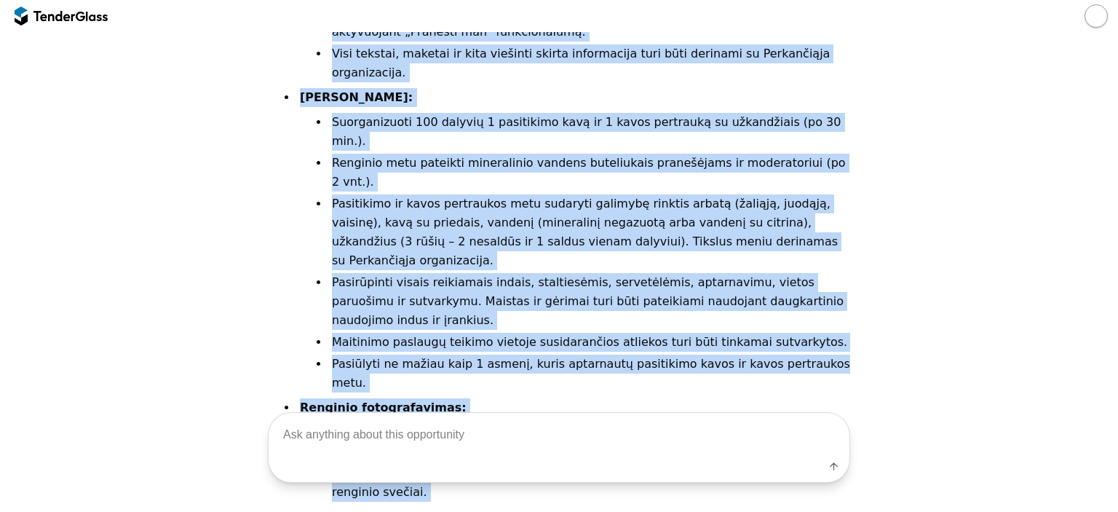
scroll to position [2911, 0]
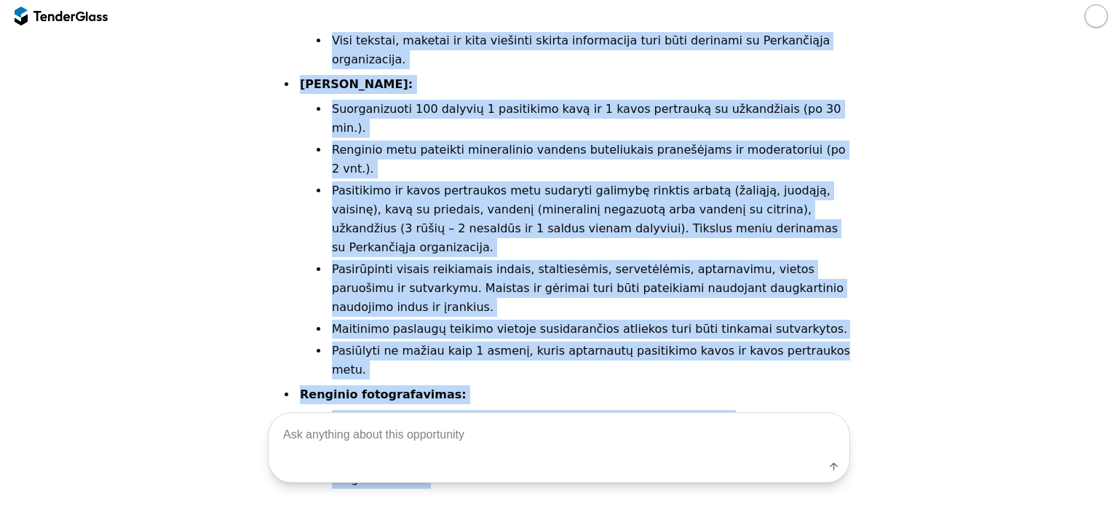
drag, startPoint x: 262, startPoint y: 186, endPoint x: 501, endPoint y: 290, distance: 260.4
copy div "9. Loremi dolorsitame consectet: Adipisc elitsedd: Eiusmo te incididunt utlabor…"
